Goal: Information Seeking & Learning: Learn about a topic

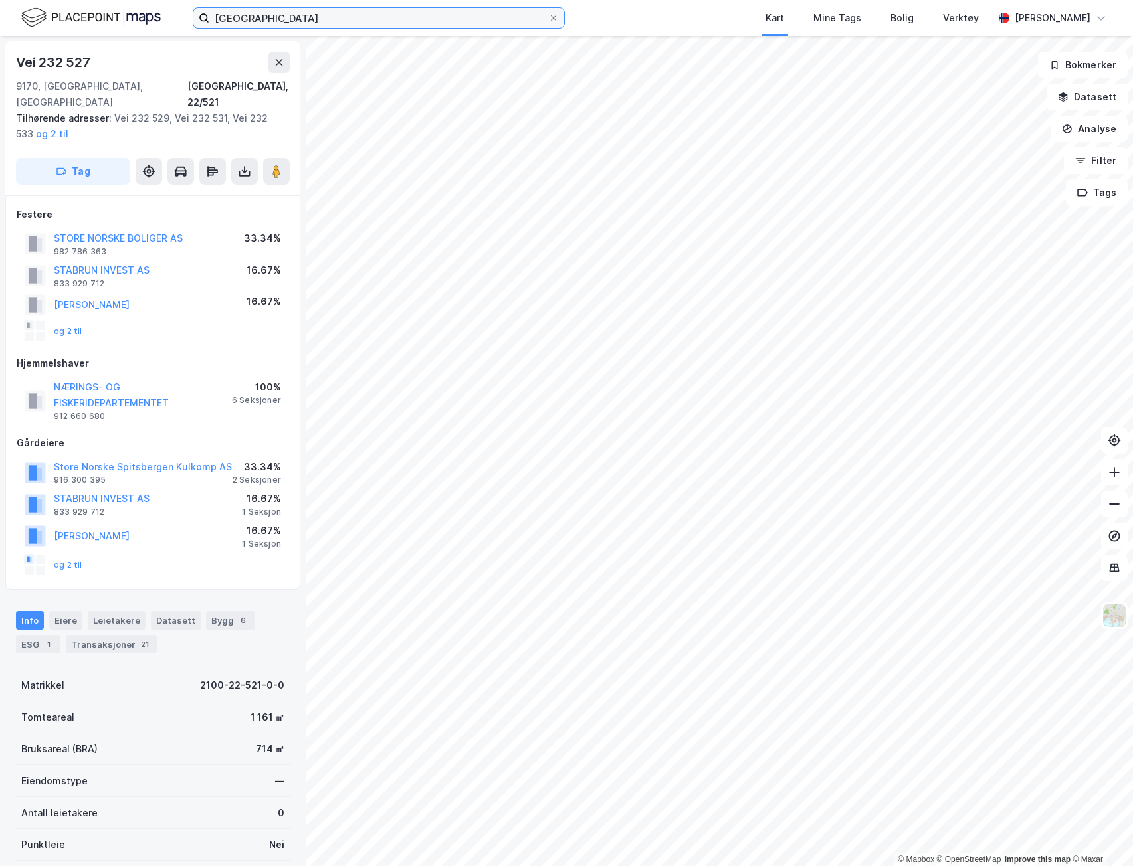
click at [353, 12] on input "[GEOGRAPHIC_DATA]" at bounding box center [378, 18] width 339 height 20
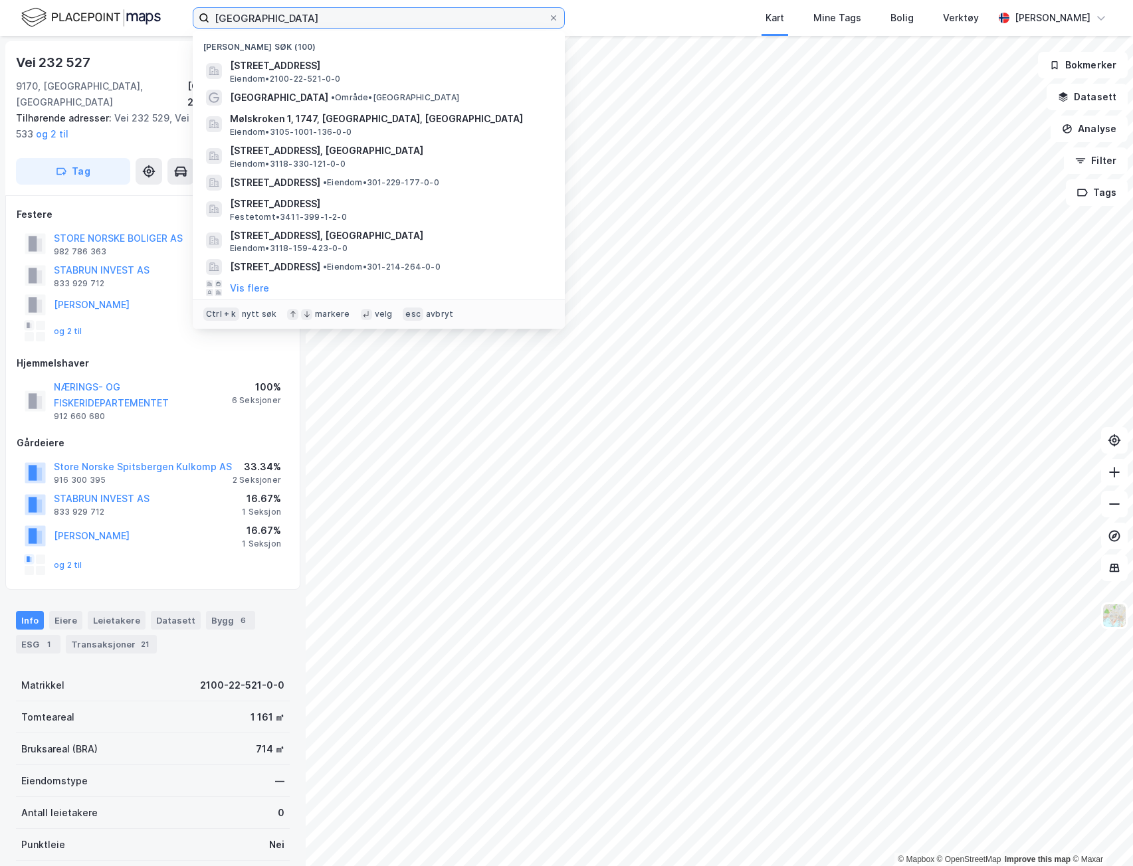
click at [353, 12] on input "[GEOGRAPHIC_DATA]" at bounding box center [378, 18] width 339 height 20
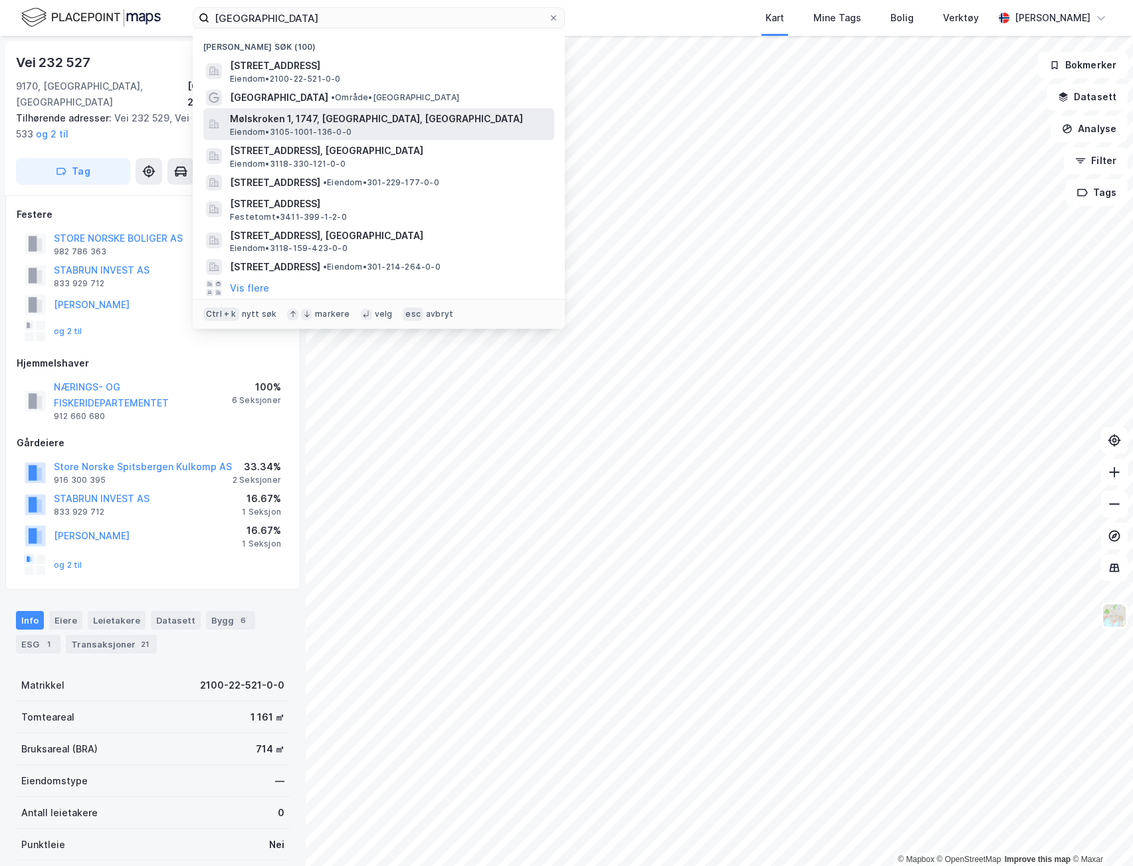
click at [350, 114] on span "Mølskroken 1, 1747, [GEOGRAPHIC_DATA], [GEOGRAPHIC_DATA]" at bounding box center [389, 119] width 319 height 16
